Goal: Task Accomplishment & Management: Complete application form

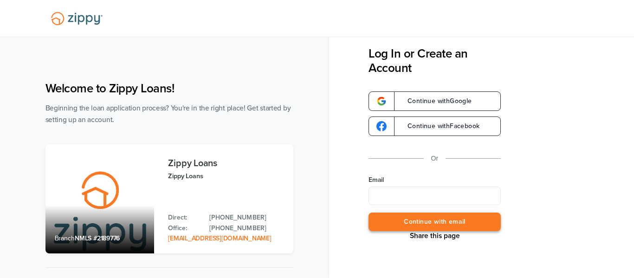
type input "**********"
click at [379, 216] on button "Continue with email" at bounding box center [435, 222] width 132 height 19
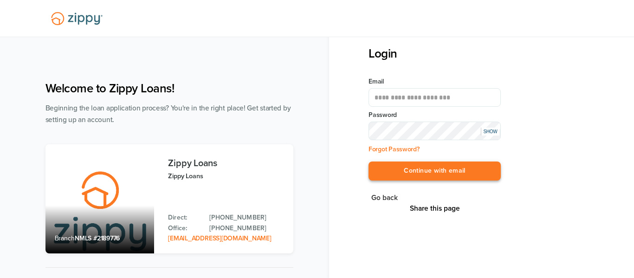
click at [442, 170] on button "Continue with email" at bounding box center [435, 171] width 132 height 19
